Goal: Task Accomplishment & Management: Manage account settings

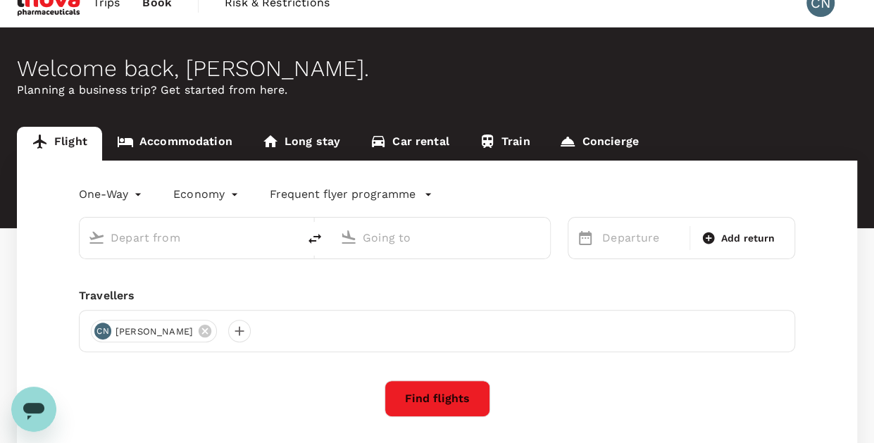
scroll to position [3, 0]
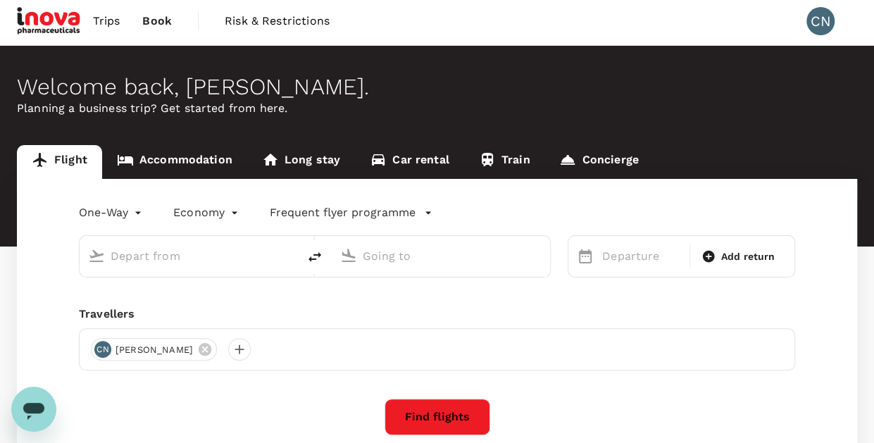
click at [196, 161] on link "Accommodation" at bounding box center [174, 162] width 145 height 34
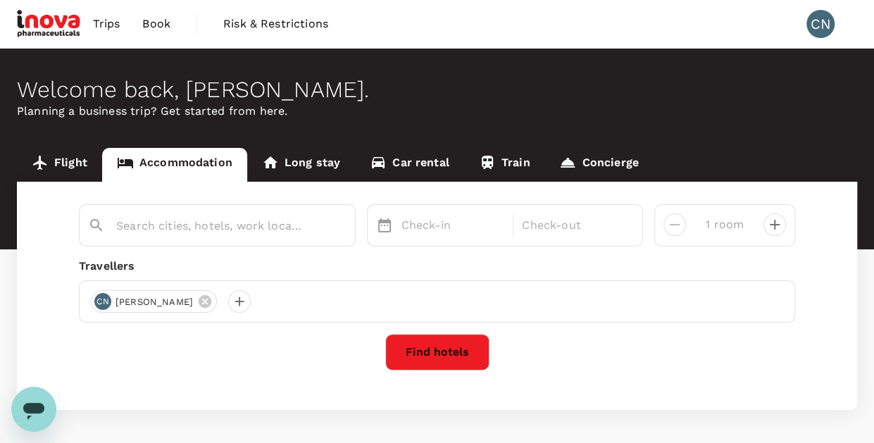
click at [106, 22] on span "Trips" at bounding box center [106, 23] width 27 height 17
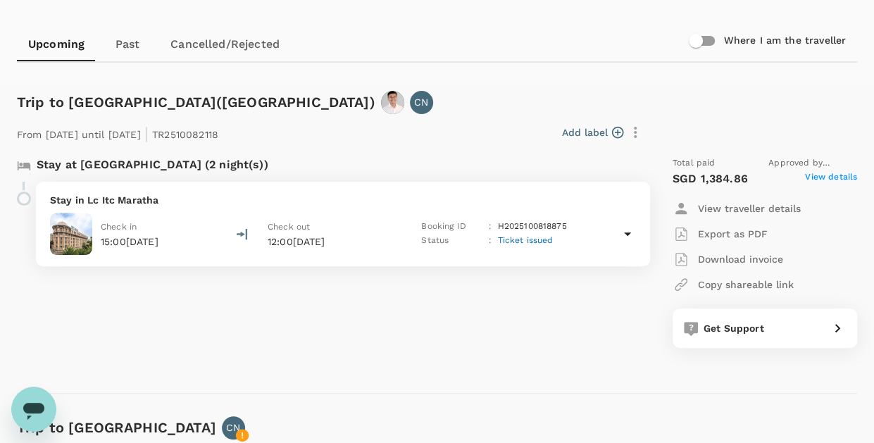
scroll to position [120, 0]
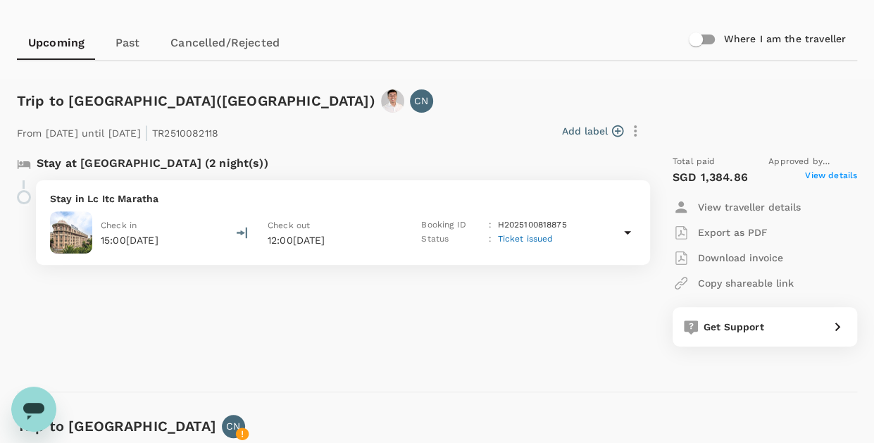
click at [722, 256] on p "Download invoice" at bounding box center [740, 258] width 85 height 14
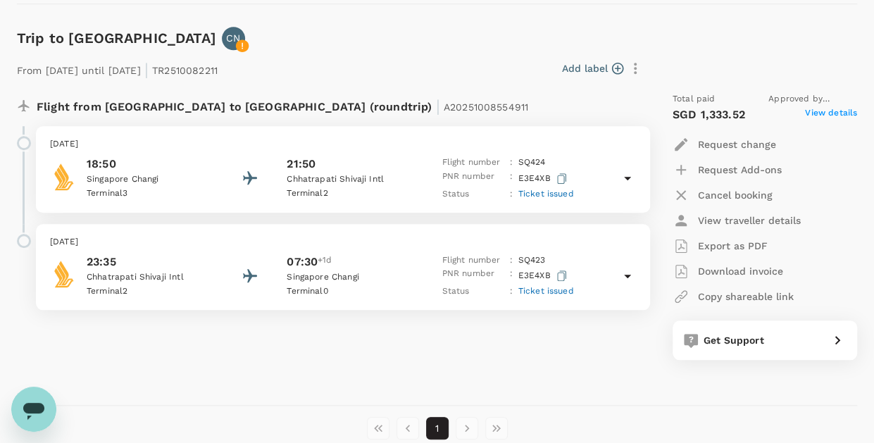
scroll to position [508, 0]
click at [769, 266] on p "Download invoice" at bounding box center [740, 270] width 85 height 14
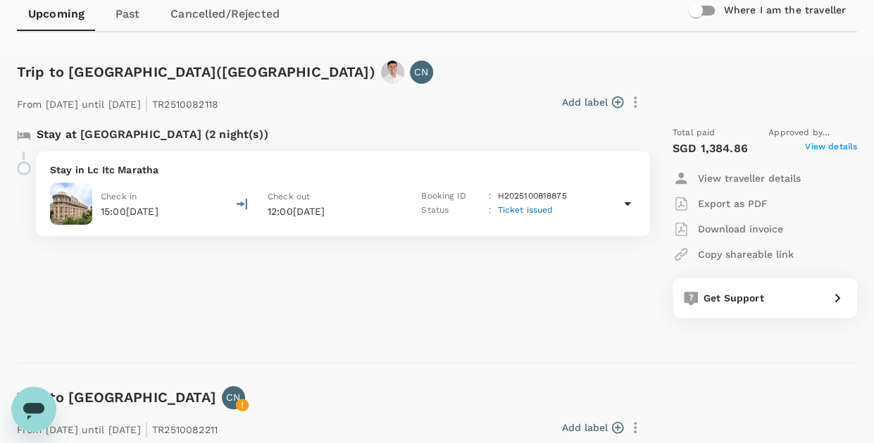
scroll to position [148, 0]
click at [630, 198] on icon at bounding box center [627, 204] width 17 height 17
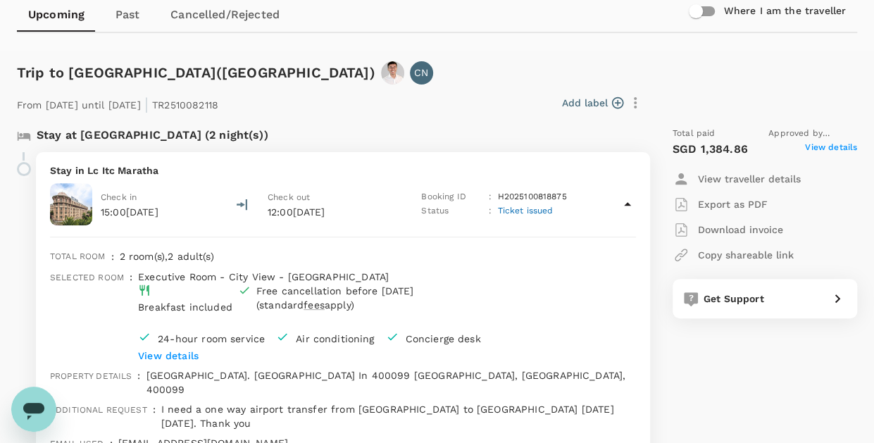
scroll to position [201, 0]
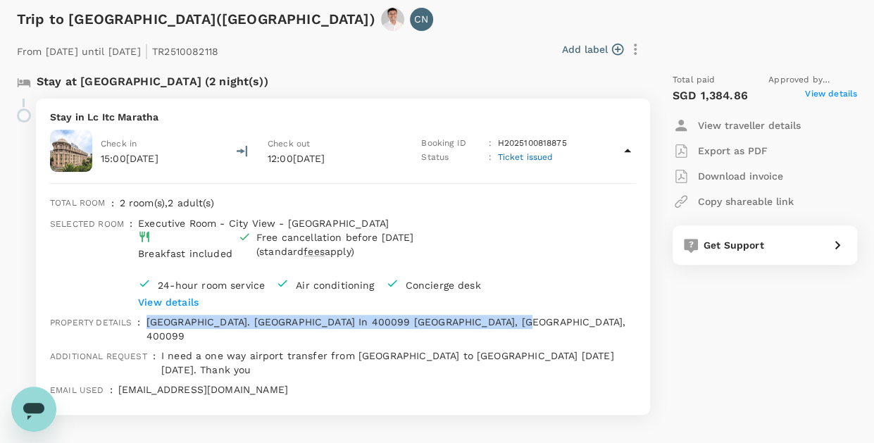
drag, startPoint x: 156, startPoint y: 326, endPoint x: 513, endPoint y: 332, distance: 357.0
click at [513, 332] on p "Sahar Airport Road. Maharashtra In 400099 Maharashtra, India, 400099" at bounding box center [390, 329] width 489 height 28
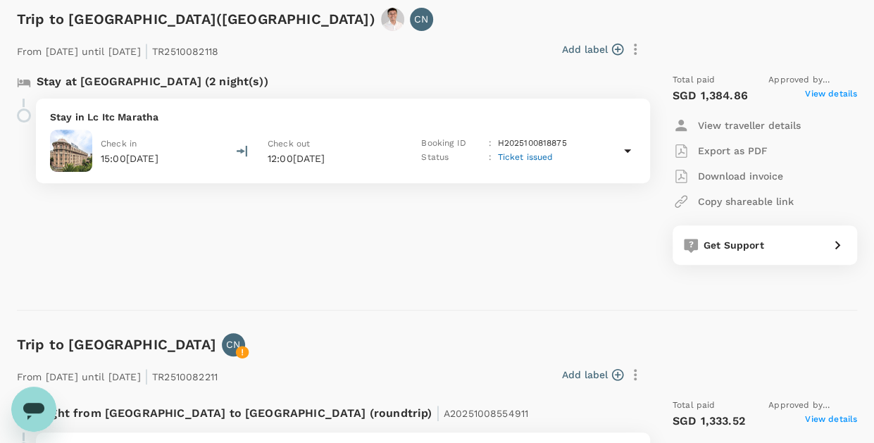
copy p "Sahar Airport Road. Maharashtra In 400099 Maharashtra, India, 400099"
click at [626, 147] on icon at bounding box center [627, 150] width 17 height 17
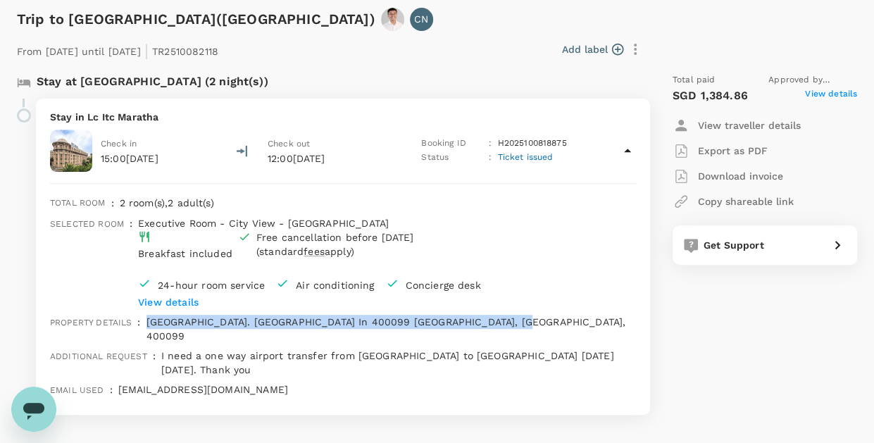
drag, startPoint x: 517, startPoint y: 325, endPoint x: 159, endPoint y: 325, distance: 357.6
click at [159, 325] on p "Sahar Airport Road. Maharashtra In 400099 Maharashtra, India, 400099" at bounding box center [390, 329] width 489 height 28
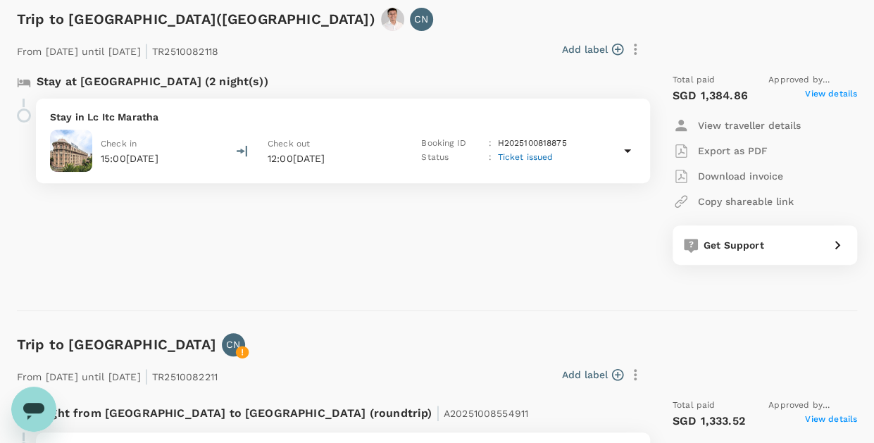
click at [627, 151] on icon at bounding box center [627, 151] width 7 height 4
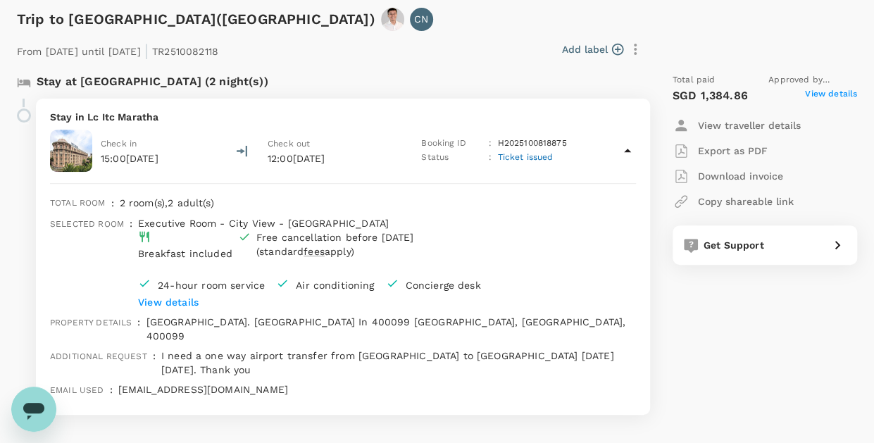
click at [249, 327] on p "Sahar Airport Road. Maharashtra In 400099 Maharashtra, India, 400099" at bounding box center [390, 329] width 489 height 28
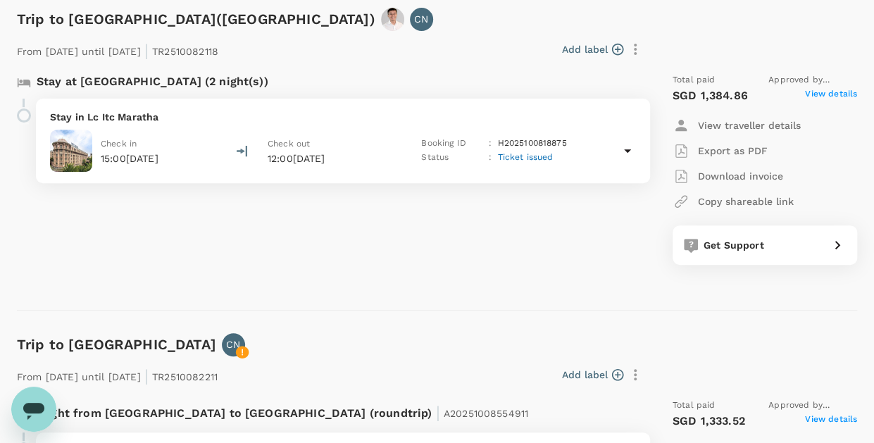
click at [628, 152] on icon at bounding box center [627, 150] width 17 height 17
